Goal: Task Accomplishment & Management: Complete application form

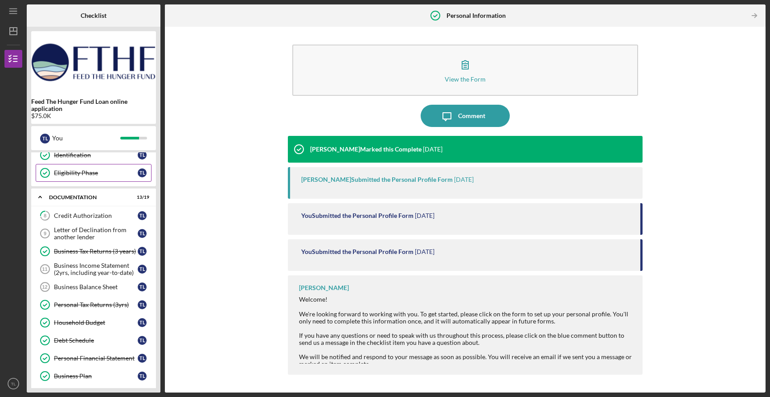
scroll to position [143, 0]
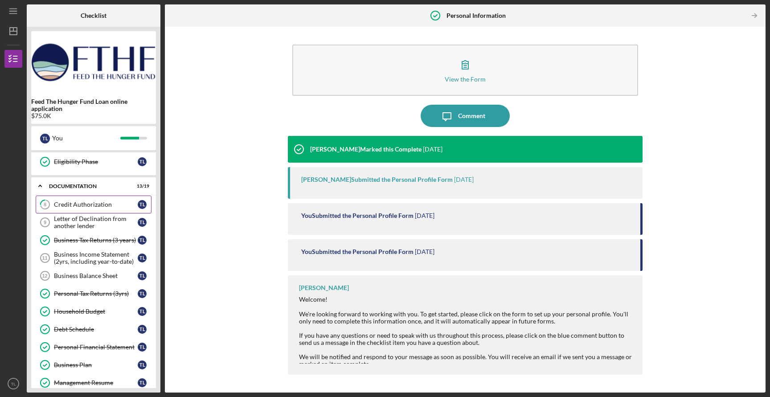
click at [118, 203] on div "Credit Authorization" at bounding box center [96, 204] width 84 height 7
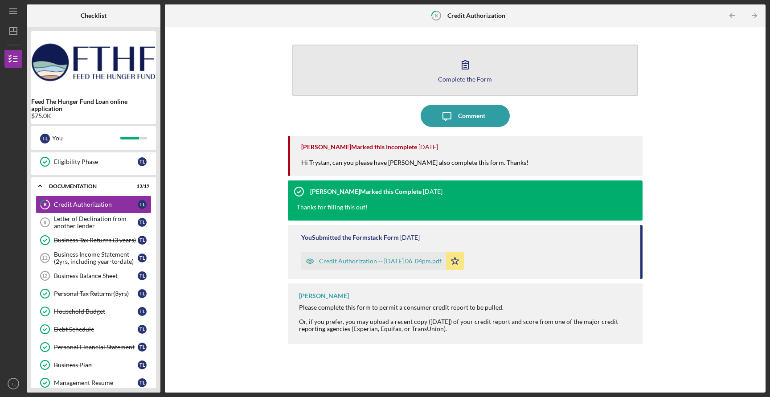
click at [472, 76] on div "Complete the Form" at bounding box center [465, 79] width 54 height 7
